Goal: Transaction & Acquisition: Purchase product/service

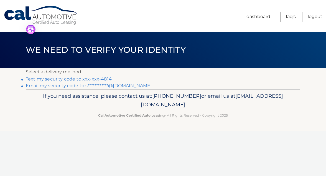
click at [50, 79] on link "Text my security code to xxx-xxx-4814" at bounding box center [69, 78] width 86 height 5
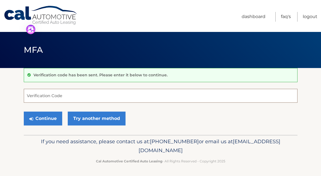
click at [51, 94] on input "Verification Code" at bounding box center [161, 96] width 274 height 14
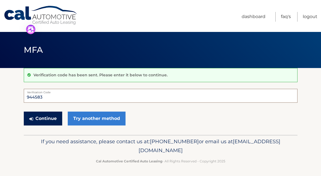
type input "944583"
click at [41, 118] on button "Continue" at bounding box center [43, 118] width 38 height 14
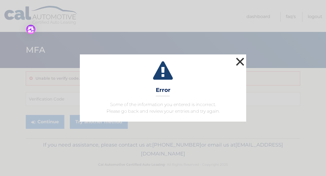
click at [240, 59] on button "×" at bounding box center [239, 61] width 11 height 11
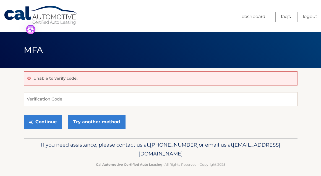
click at [68, 74] on div "Unable to verify code." at bounding box center [161, 78] width 274 height 14
click at [54, 97] on input "Verification Code" at bounding box center [161, 99] width 274 height 14
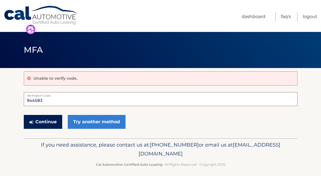
type input "944583"
click at [38, 123] on button "Continue" at bounding box center [43, 122] width 38 height 14
click at [40, 121] on button "Continue" at bounding box center [43, 122] width 38 height 14
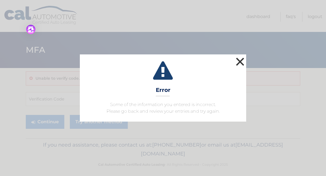
click at [240, 59] on button "×" at bounding box center [239, 61] width 11 height 11
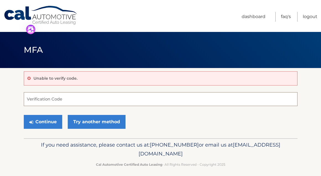
click at [35, 99] on input "Verification Code" at bounding box center [161, 99] width 274 height 14
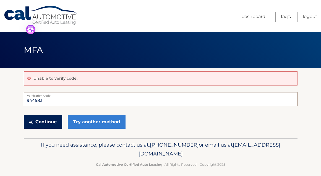
type input "944583"
click at [39, 120] on button "Continue" at bounding box center [43, 122] width 38 height 14
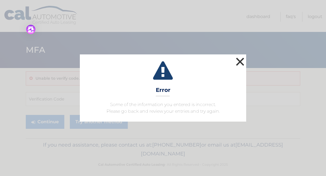
click at [237, 60] on button "×" at bounding box center [239, 61] width 11 height 11
click at [238, 62] on button "×" at bounding box center [239, 61] width 11 height 11
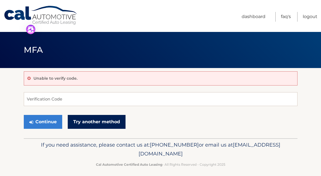
click at [111, 122] on link "Try another method" at bounding box center [97, 122] width 58 height 14
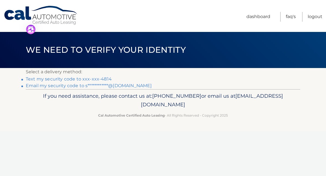
click at [76, 79] on link "Text my security code to xxx-xxx-4814" at bounding box center [69, 78] width 86 height 5
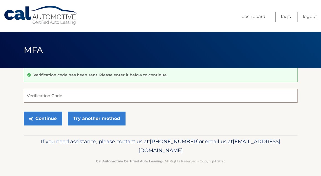
click at [60, 92] on input "Verification Code" at bounding box center [161, 96] width 274 height 14
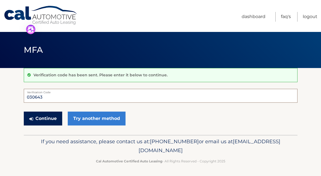
type input "030643"
click at [51, 118] on button "Continue" at bounding box center [43, 118] width 38 height 14
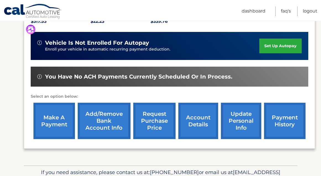
scroll to position [138, 0]
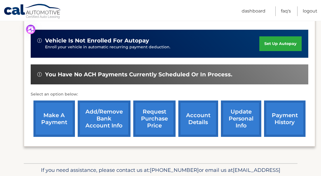
click at [63, 109] on link "make a payment" at bounding box center [54, 118] width 42 height 36
click at [59, 110] on link "make a payment" at bounding box center [54, 118] width 42 height 36
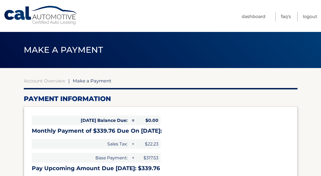
select select "YmM5NWZlZDctM2M5ZC00MjY3LWEwYTktNmUxNDI0MTI3MDZi"
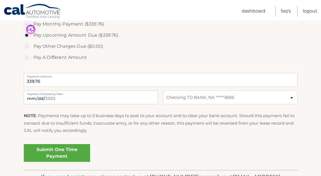
scroll to position [194, 0]
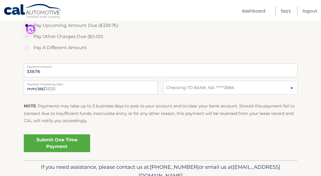
click at [61, 143] on link "Submit One Time Payment" at bounding box center [57, 143] width 66 height 18
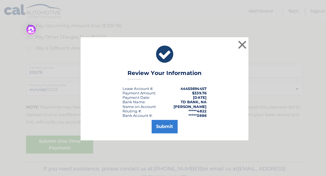
click at [61, 143] on div "× Review Your Information Lease Account #: 44455694457 Payment Amount: $339.76 …" at bounding box center [163, 88] width 326 height 176
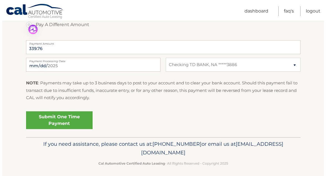
scroll to position [220, 0]
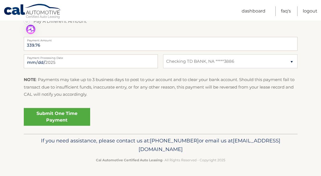
click at [54, 116] on link "Submit One Time Payment" at bounding box center [57, 117] width 66 height 18
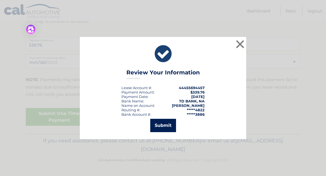
click at [168, 123] on button "Submit" at bounding box center [163, 124] width 26 height 13
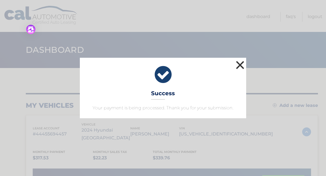
click at [242, 65] on button "×" at bounding box center [239, 64] width 11 height 11
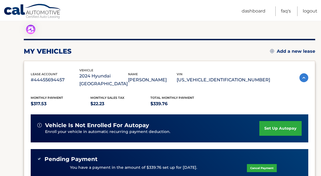
scroll to position [55, 0]
